Goal: Transaction & Acquisition: Purchase product/service

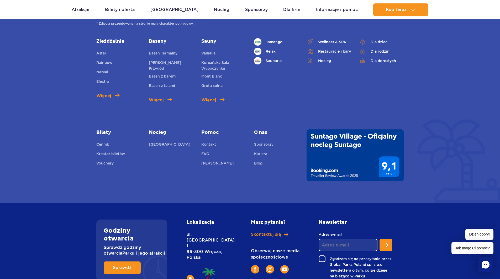
scroll to position [1889, 0]
click at [109, 145] on ul "Cennik Kreator biletów Vouchery" at bounding box center [118, 154] width 45 height 26
click at [110, 160] on link "Vouchery" at bounding box center [104, 163] width 17 height 7
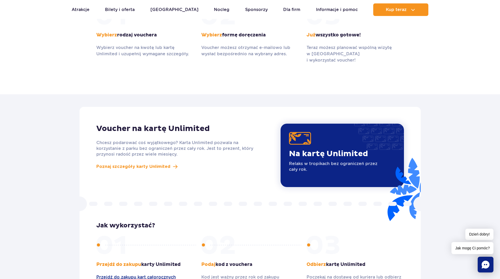
scroll to position [472, 0]
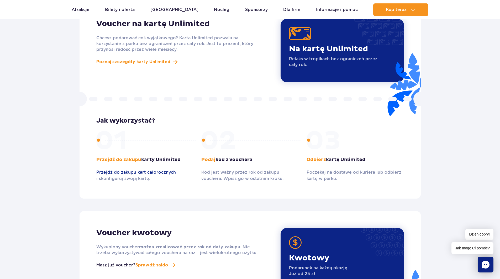
click at [228, 157] on p "Podaj kod z vouchera" at bounding box center [249, 160] width 97 height 6
click at [158, 170] on link "Przejdź do zakupu kart całorocznych" at bounding box center [144, 173] width 97 height 6
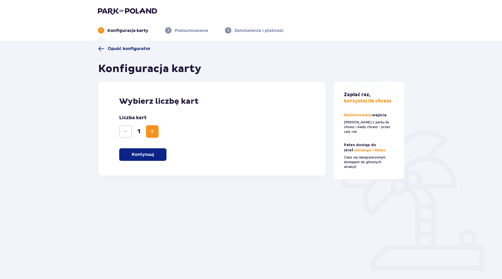
click at [130, 49] on span "Opuść konfigurator" at bounding box center [129, 49] width 43 height 6
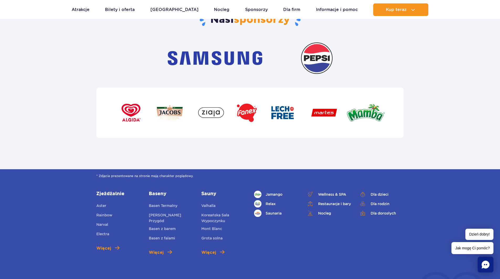
scroll to position [1916, 0]
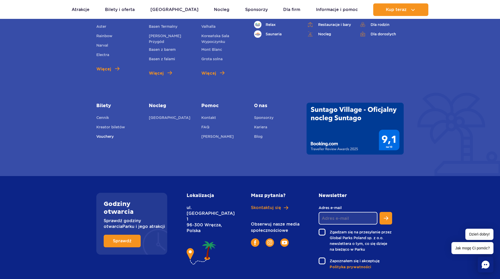
click at [102, 134] on link "Vouchery" at bounding box center [104, 137] width 17 height 7
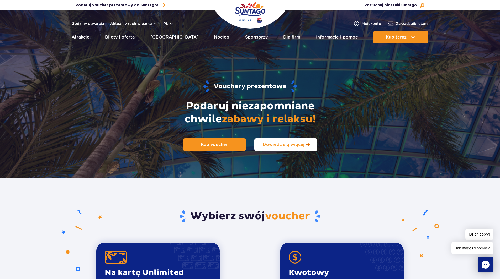
click at [286, 147] on span "Dowiedz się więcej" at bounding box center [284, 144] width 42 height 5
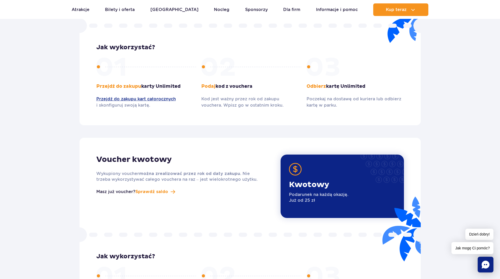
scroll to position [651, 0]
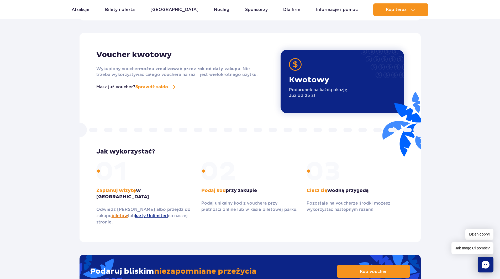
click at [112, 214] on link "biletów" at bounding box center [120, 216] width 17 height 5
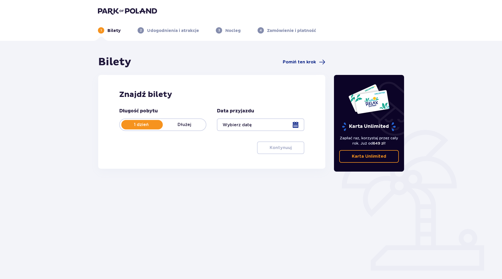
click at [272, 126] on div at bounding box center [260, 125] width 87 height 13
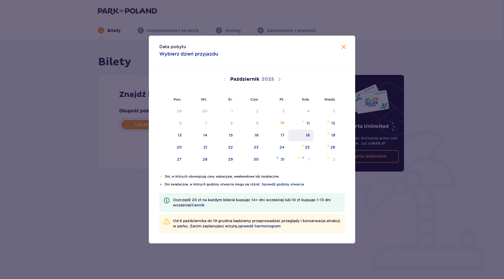
drag, startPoint x: 309, startPoint y: 121, endPoint x: 295, endPoint y: 130, distance: 16.2
click at [308, 121] on div "11" at bounding box center [308, 123] width 3 height 5
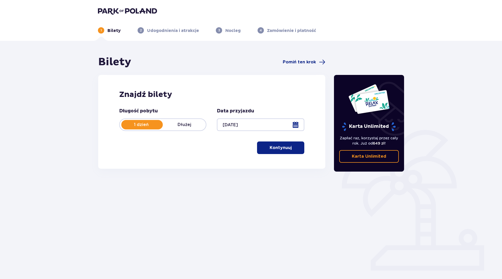
click at [266, 131] on div at bounding box center [260, 125] width 87 height 13
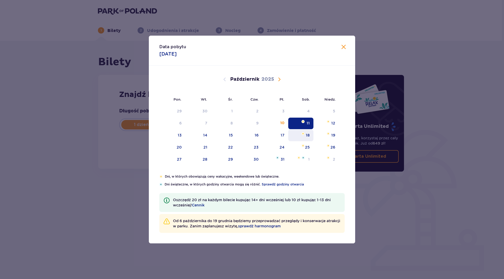
click at [302, 133] on img "sobota, 18 października 2025" at bounding box center [302, 133] width 3 height 3
type input "18.10.25"
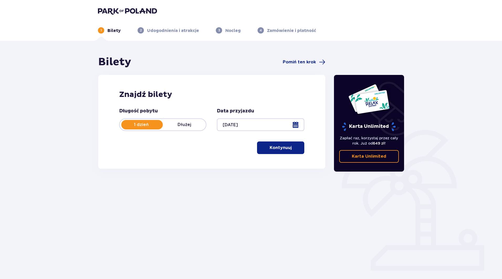
click at [280, 147] on p "Kontynuuj" at bounding box center [281, 148] width 22 height 6
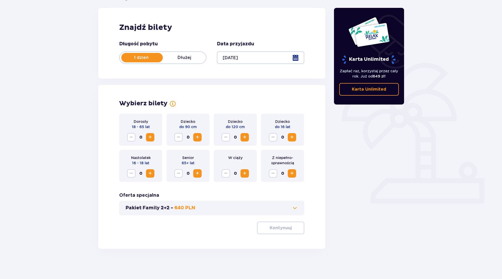
scroll to position [68, 0]
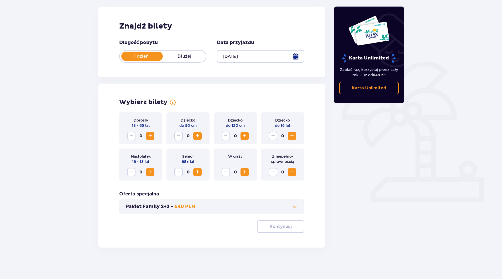
click at [291, 136] on span "Zwiększ" at bounding box center [292, 136] width 6 height 6
click at [153, 138] on span "Zwiększ" at bounding box center [150, 136] width 6 height 6
click at [286, 226] on p "Kontynuuj" at bounding box center [281, 227] width 22 height 6
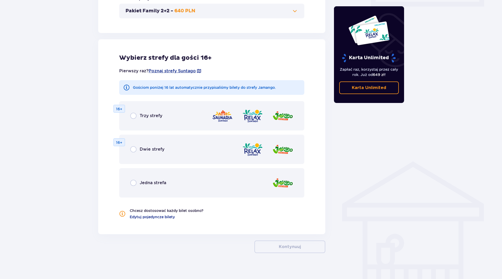
scroll to position [270, 0]
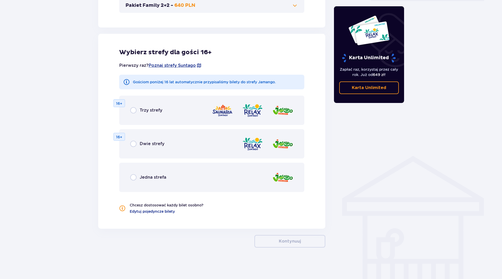
click at [151, 180] on span "Jedna strefa" at bounding box center [153, 178] width 27 height 6
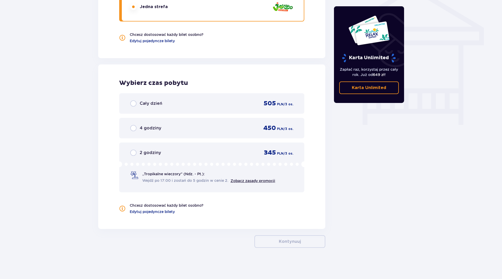
scroll to position [441, 0]
click at [138, 109] on div "Cały dzień 505 PLN / 3 os." at bounding box center [211, 103] width 185 height 20
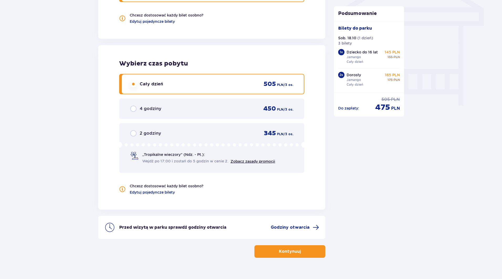
scroll to position [471, 0]
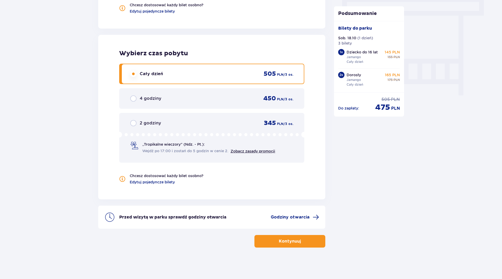
click at [297, 243] on button "Kontynuuj" at bounding box center [289, 241] width 71 height 13
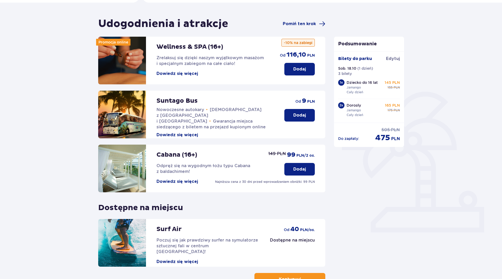
scroll to position [76, 0]
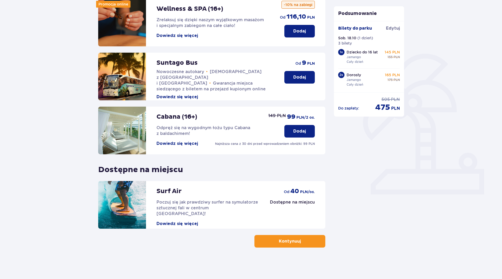
click at [293, 242] on p "Kontynuuj" at bounding box center [290, 242] width 22 height 6
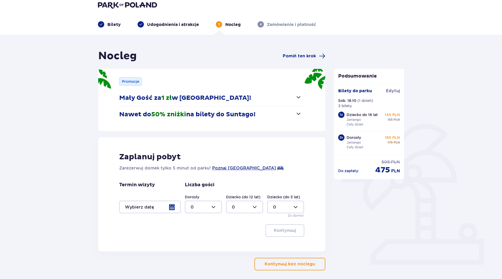
scroll to position [29, 0]
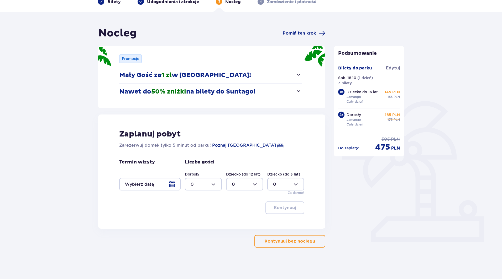
click at [173, 184] on div at bounding box center [149, 184] width 61 height 13
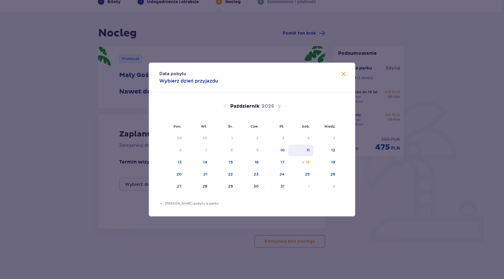
drag, startPoint x: 306, startPoint y: 148, endPoint x: 306, endPoint y: 154, distance: 5.8
click at [306, 148] on div "11" at bounding box center [300, 151] width 25 height 12
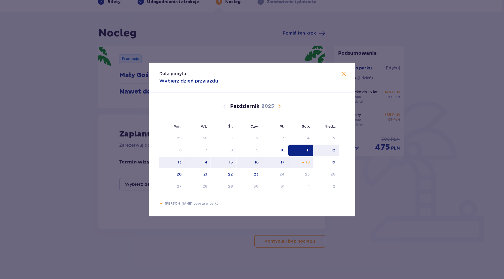
click at [300, 160] on div "18" at bounding box center [300, 163] width 25 height 12
type input "11.10.25 - 18.10.25"
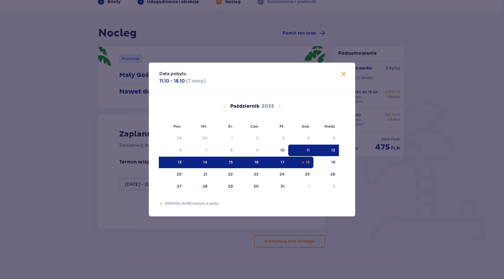
click at [307, 166] on div "Zaplanuj pobyt Zarezerwuj domek tylko 5 minut od parku! Poznaj Suntago Village …" at bounding box center [211, 172] width 227 height 114
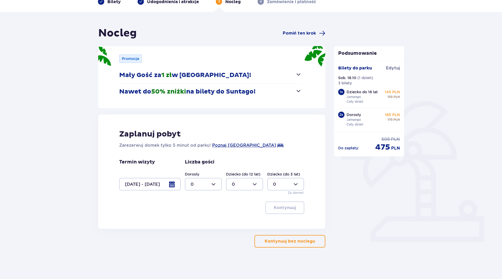
click at [178, 184] on div at bounding box center [149, 184] width 61 height 13
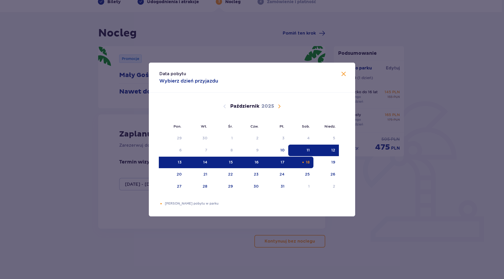
click at [342, 69] on div "Data pobytu Wybierz dzień przyjazdu" at bounding box center [252, 78] width 206 height 30
click at [339, 78] on div "Data pobytu Wybierz dzień przyjazdu" at bounding box center [252, 78] width 206 height 30
click at [342, 73] on span "Zamknij" at bounding box center [343, 74] width 6 height 6
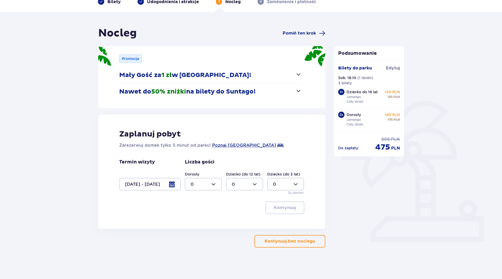
click at [173, 186] on div at bounding box center [149, 184] width 61 height 13
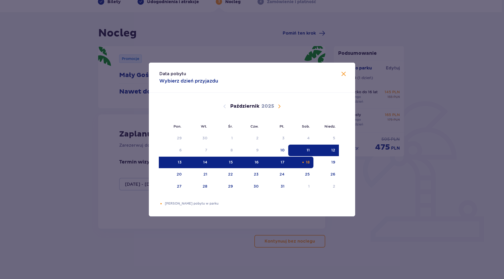
click at [307, 158] on div "18" at bounding box center [300, 163] width 25 height 12
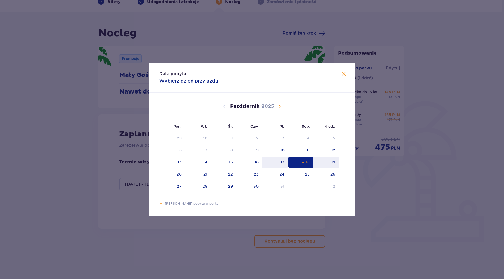
click at [307, 163] on div "18" at bounding box center [308, 162] width 4 height 5
click at [384, 168] on div "Data pobytu Wybierz dzień przyjazdu Pon. Wt. Śr. Czw. Pt. Sob. Niedz. Wrzesień …" at bounding box center [252, 139] width 504 height 279
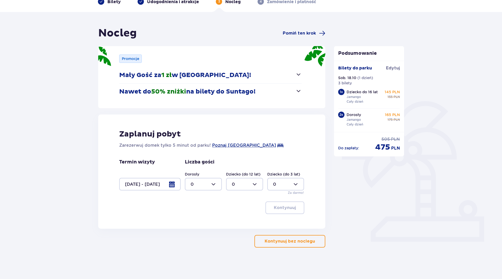
click at [301, 239] on p "Kontynuuj bez noclegu" at bounding box center [290, 242] width 50 height 6
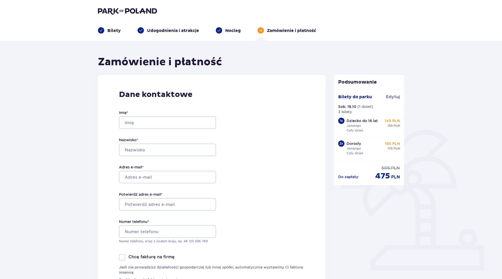
drag, startPoint x: 170, startPoint y: 135, endPoint x: 172, endPoint y: 129, distance: 6.5
click at [170, 133] on div "Imię * Nazwisko * Adres e-mail * Potwierdź adres e-mail * Numer telefonu * Nume…" at bounding box center [167, 177] width 97 height 155
click at [173, 120] on input "Imię *" at bounding box center [167, 123] width 97 height 13
type input "Ireneusz"
type input "Nowosielski"
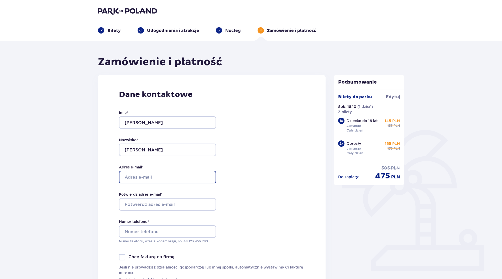
type input "i.nowosielski@o2.pl"
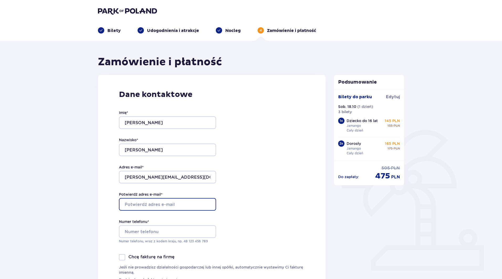
type input "i.nowosielski@o2.pl"
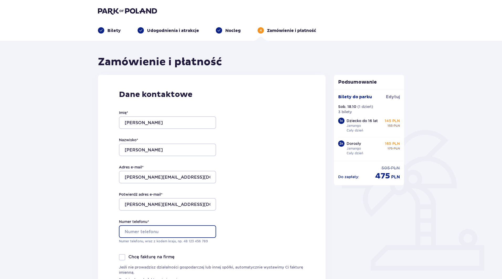
type input "509358229"
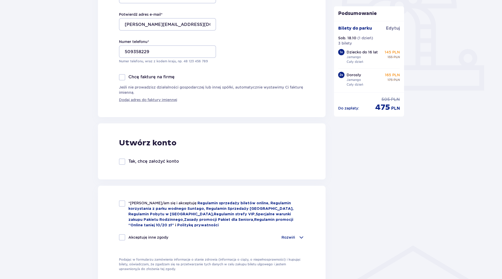
scroll to position [236, 0]
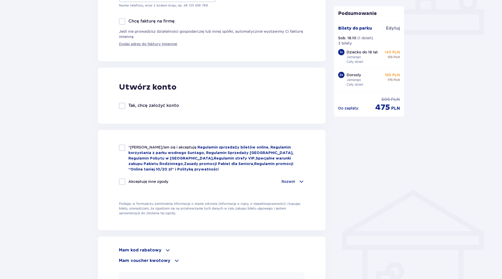
drag, startPoint x: 124, startPoint y: 147, endPoint x: 136, endPoint y: 171, distance: 27.2
click at [124, 147] on div at bounding box center [122, 148] width 6 height 6
checkbox input "true"
click at [290, 181] on p "Rozwiń" at bounding box center [288, 181] width 14 height 5
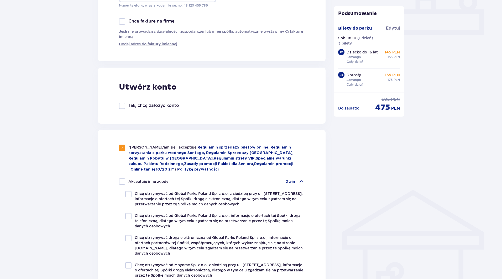
click at [290, 181] on p "Zwiń" at bounding box center [290, 181] width 9 height 5
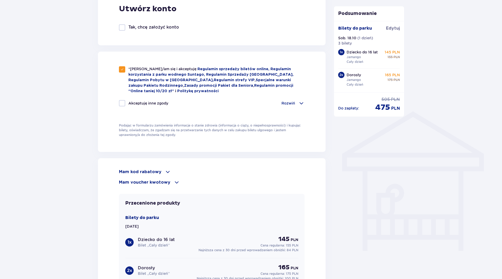
scroll to position [315, 0]
click at [162, 182] on p "Mam voucher kwotowy" at bounding box center [144, 182] width 51 height 6
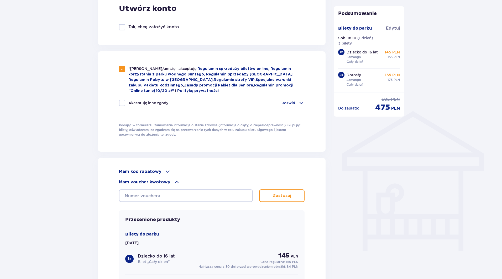
click at [170, 181] on div "Mam voucher kwotowy" at bounding box center [212, 182] width 186 height 6
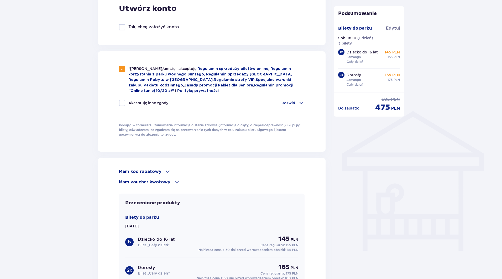
click at [162, 179] on p "Mam voucher kwotowy" at bounding box center [144, 182] width 51 height 6
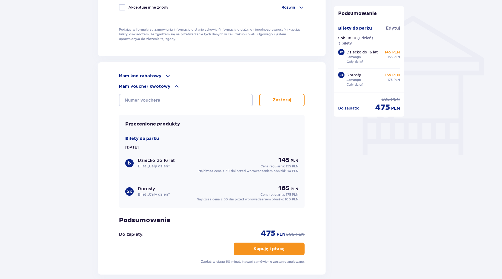
scroll to position [410, 0]
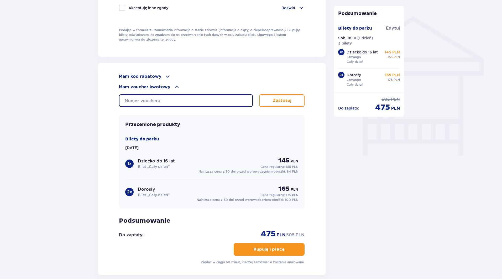
click at [172, 99] on input "text" at bounding box center [186, 100] width 134 height 13
paste input "0830003295234666"
type input "0830003295234666"
click at [277, 101] on p "Zastosuj" at bounding box center [281, 101] width 19 height 6
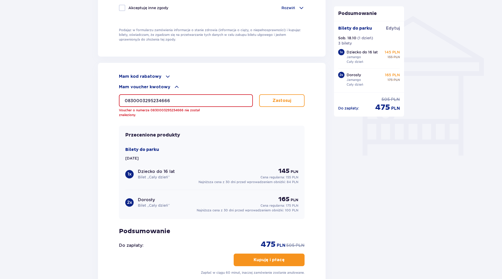
click at [173, 85] on span at bounding box center [176, 87] width 6 height 6
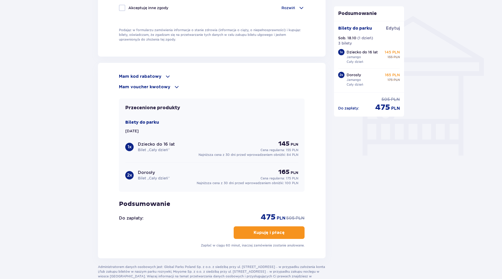
drag, startPoint x: 155, startPoint y: 76, endPoint x: 158, endPoint y: 81, distance: 5.6
click at [155, 76] on p "Mam kod rabatowy" at bounding box center [140, 77] width 43 height 6
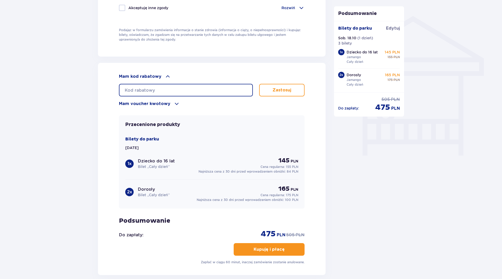
click at [160, 86] on input "text" at bounding box center [186, 90] width 134 height 13
paste input "0830003295234666"
type input "0830003295234666"
click at [272, 87] on p "Zastosuj" at bounding box center [281, 90] width 19 height 6
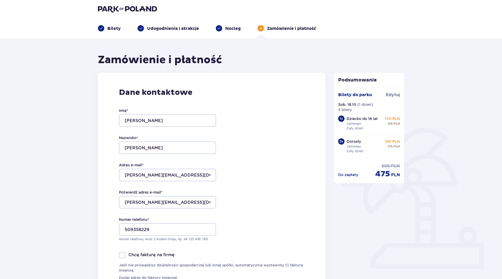
scroll to position [0, 0]
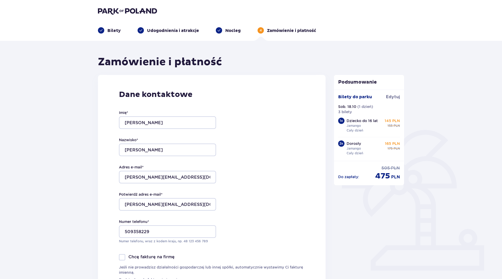
click at [141, 11] on img at bounding box center [127, 10] width 59 height 7
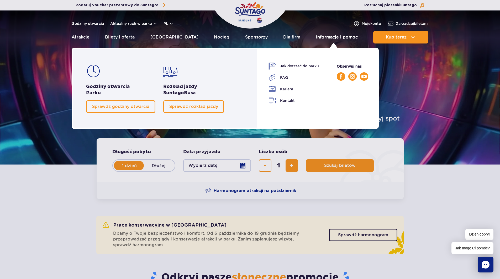
click at [345, 36] on link "Informacje i pomoc" at bounding box center [337, 37] width 42 height 13
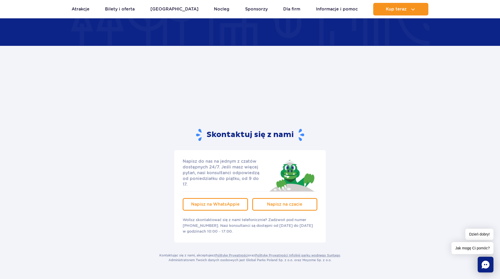
scroll to position [997, 0]
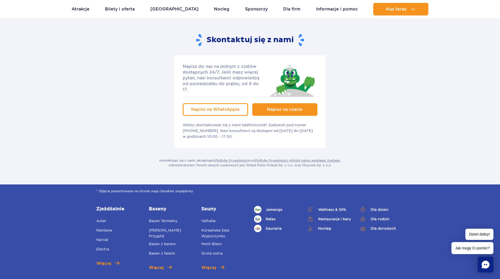
click at [314, 103] on link "Napisz na czacie" at bounding box center [284, 109] width 65 height 13
